Goal: Find specific page/section: Find specific page/section

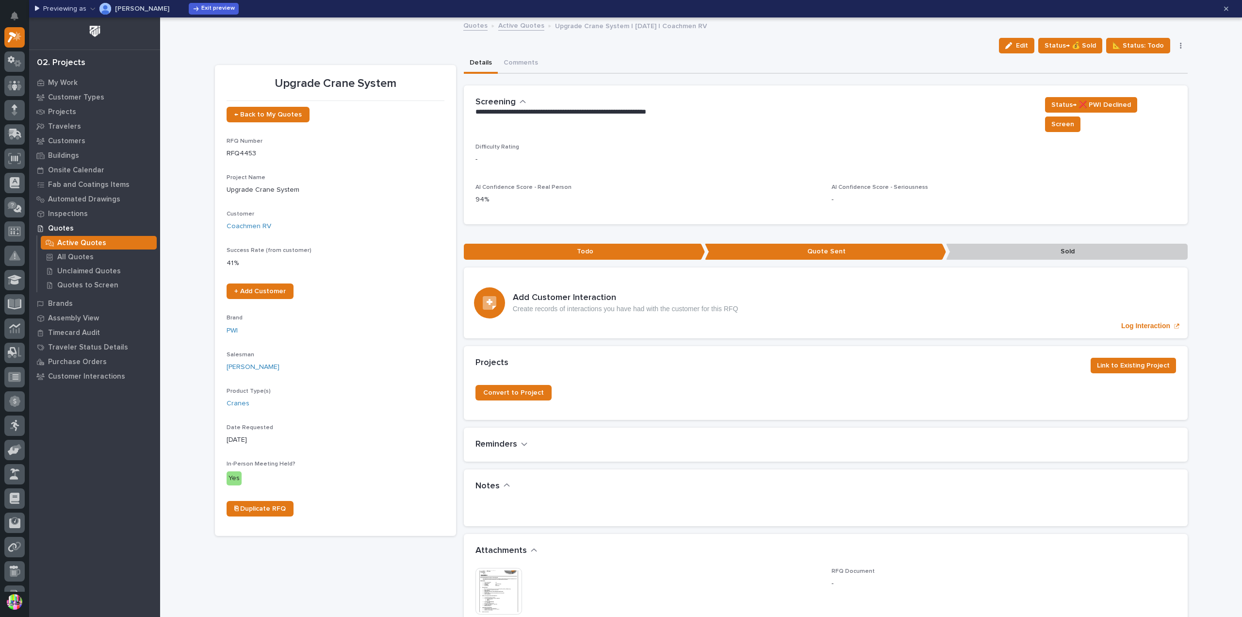
click at [142, 11] on p "Trent Kautzmann" at bounding box center [142, 8] width 54 height 7
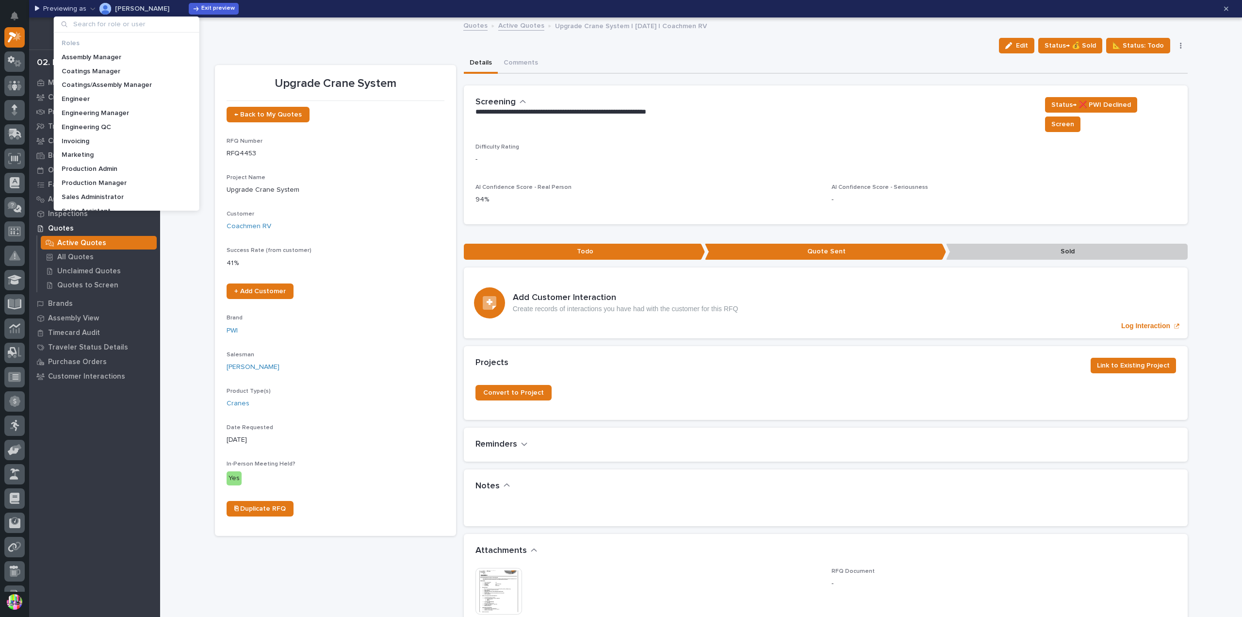
click at [150, 24] on input at bounding box center [127, 25] width 138 height 16
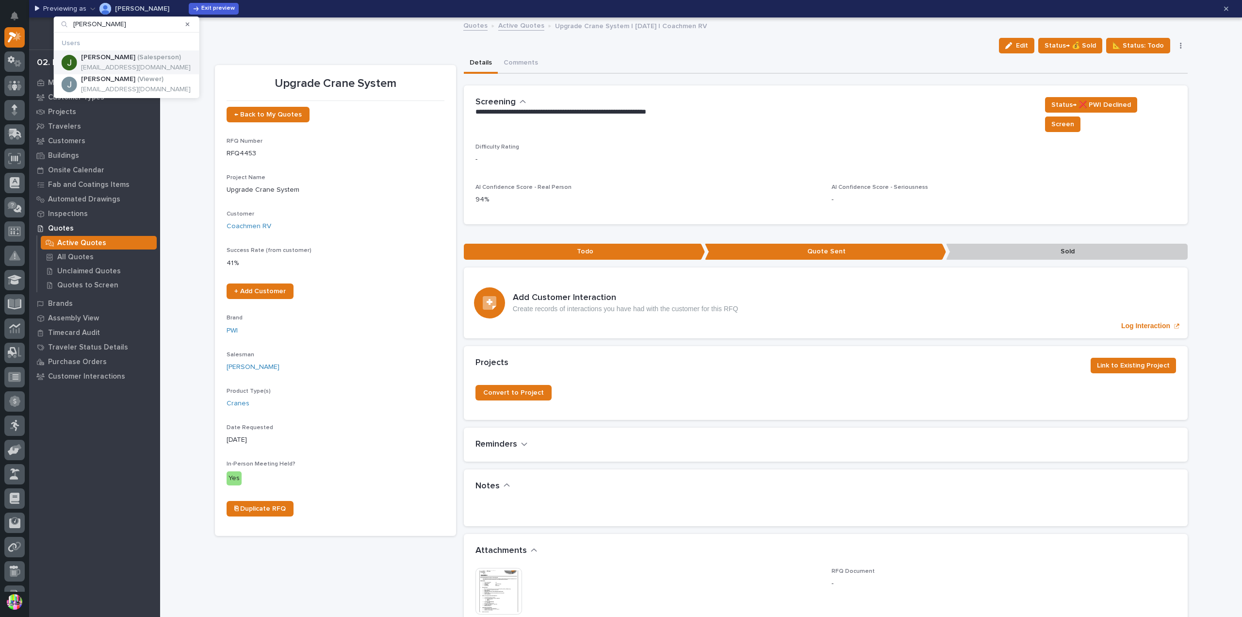
type input "jim"
click at [143, 55] on p "( Salesperson )" at bounding box center [159, 57] width 44 height 8
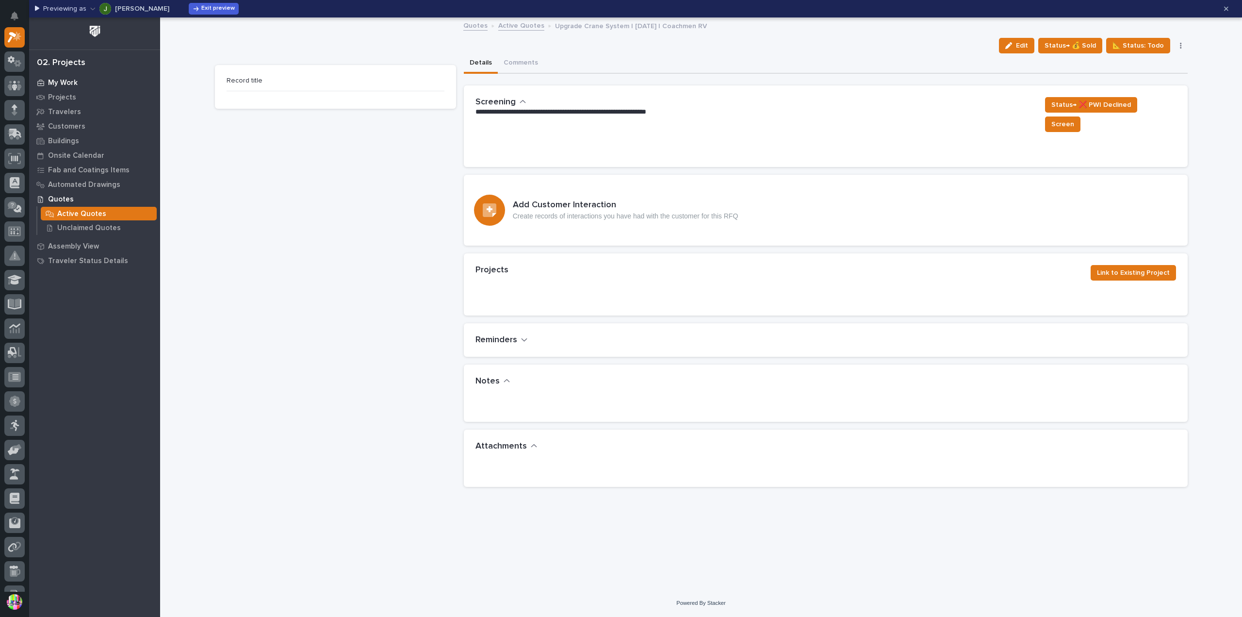
click at [75, 83] on p "My Work" at bounding box center [63, 83] width 30 height 9
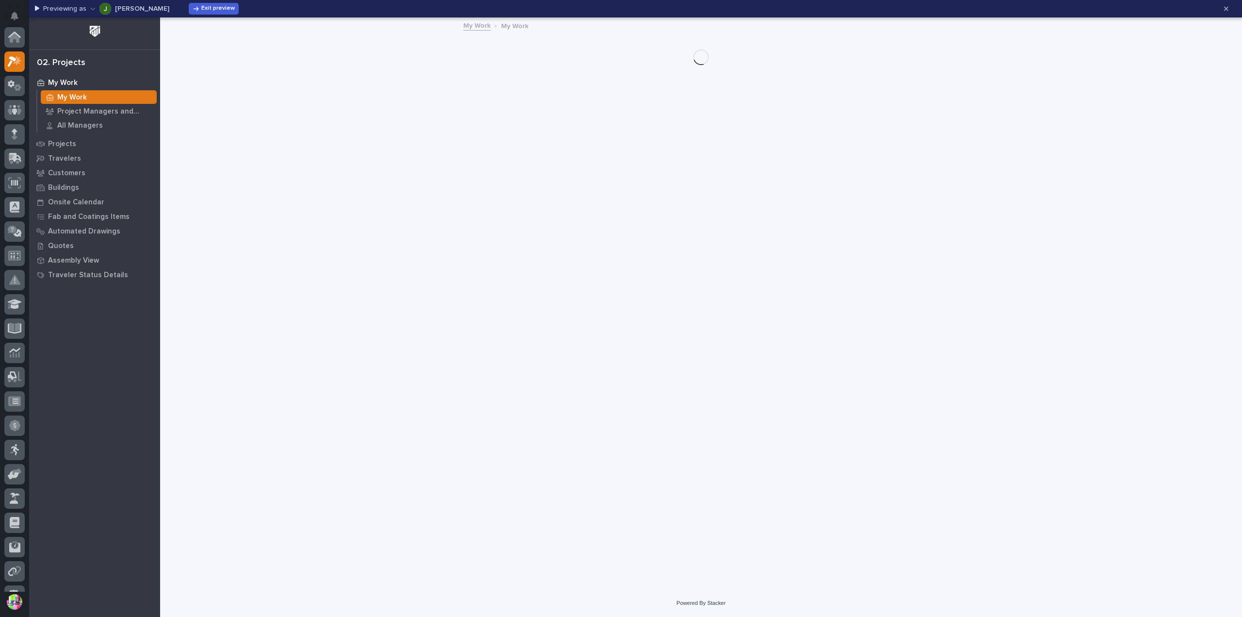
scroll to position [24, 0]
